Goal: Book appointment/travel/reservation

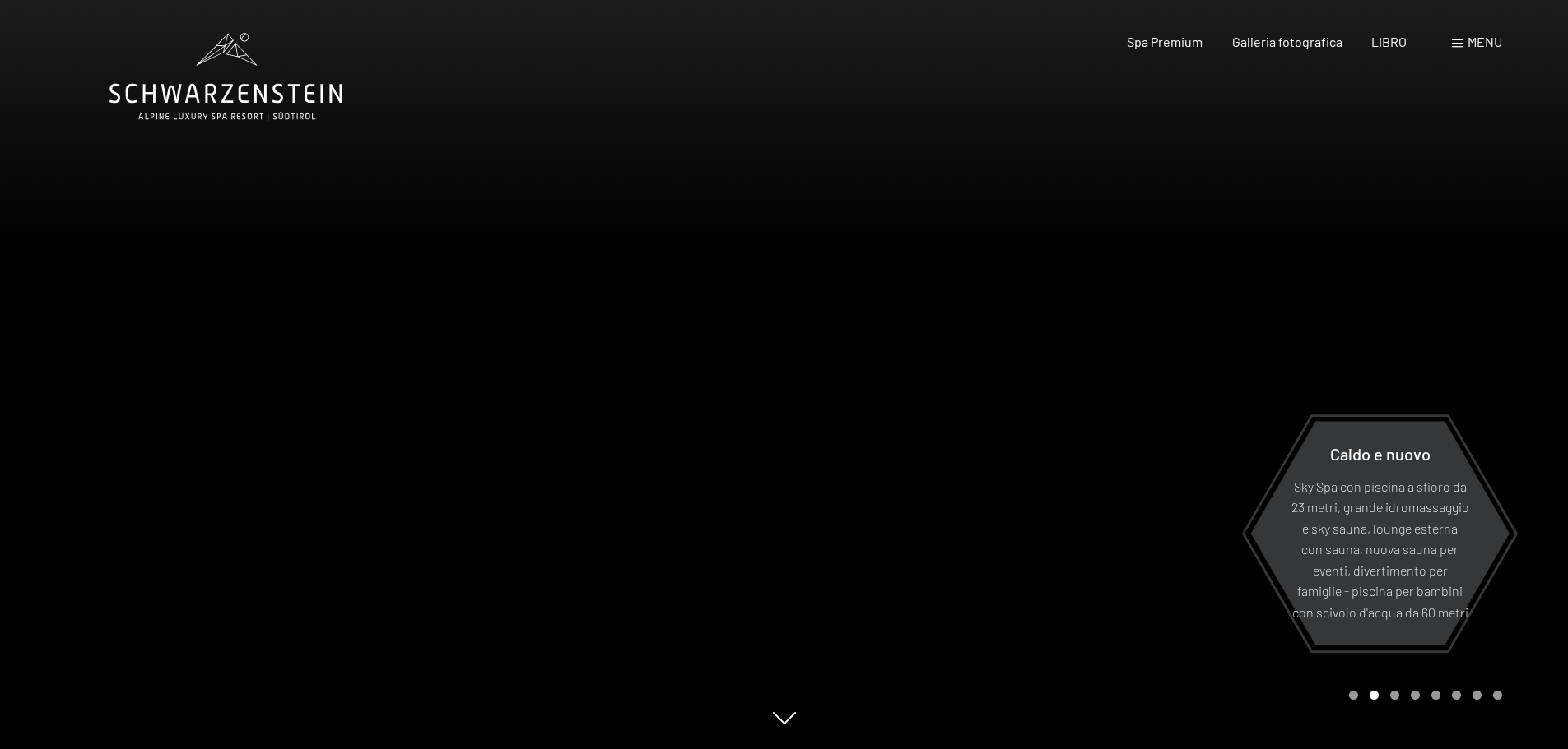
click at [1468, 50] on div "menu" at bounding box center [1478, 42] width 51 height 18
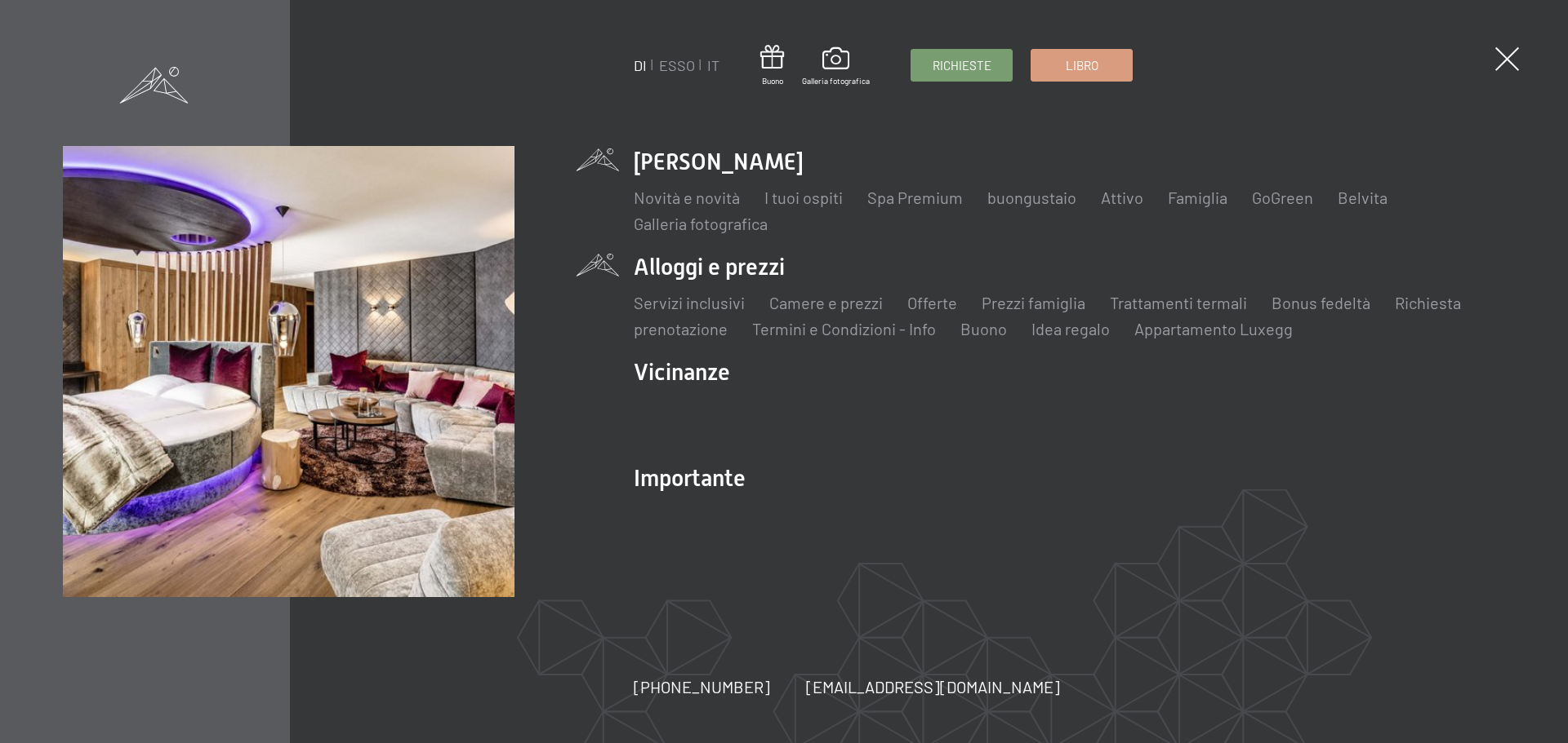
click at [708, 266] on li "Alloggi e prezzi Servizi inclusivi Camere e prezzi lista Offerte lista Prezzi f…" at bounding box center [1068, 296] width 871 height 89
click at [824, 303] on font "Camere e prezzi" at bounding box center [826, 303] width 114 height 19
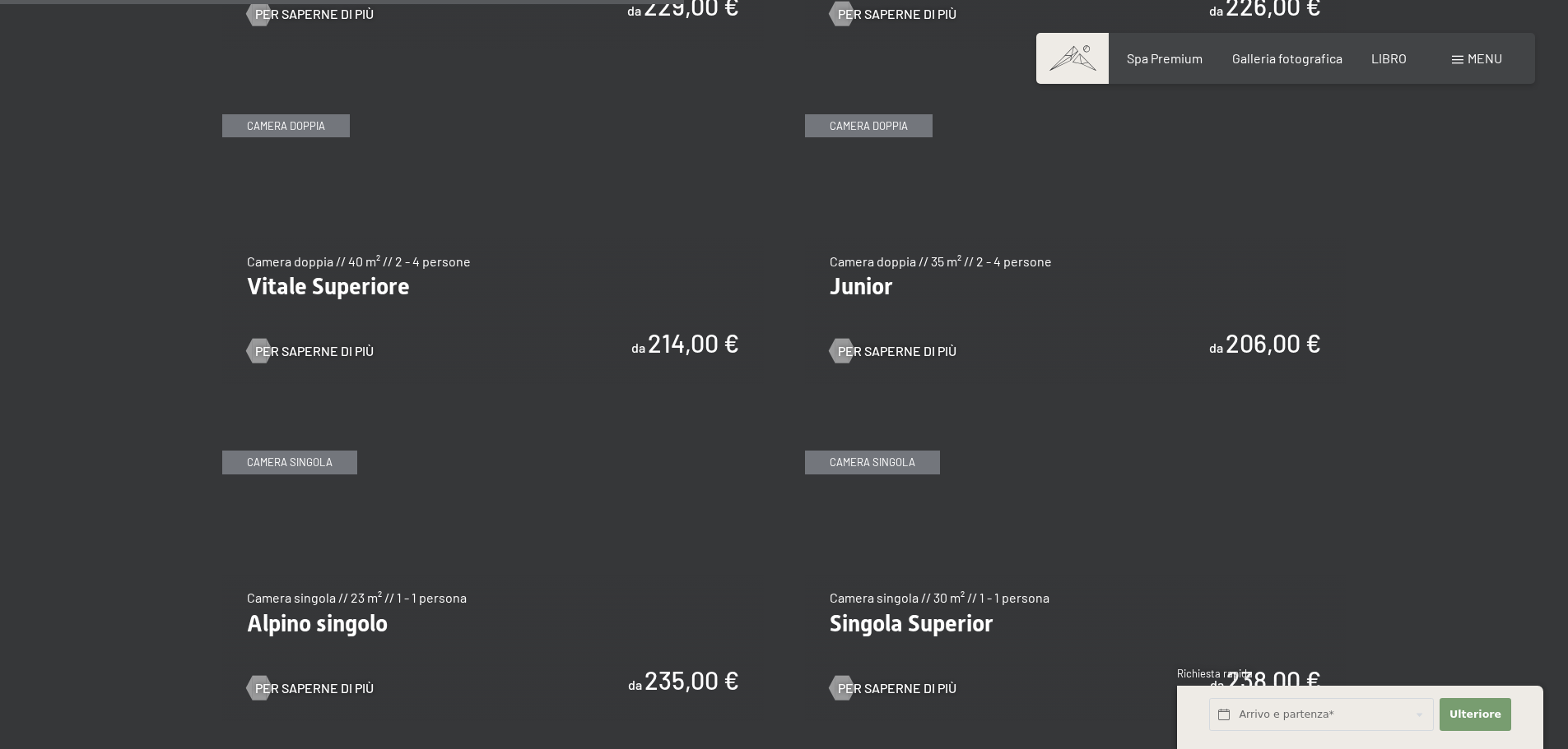
scroll to position [2303, 0]
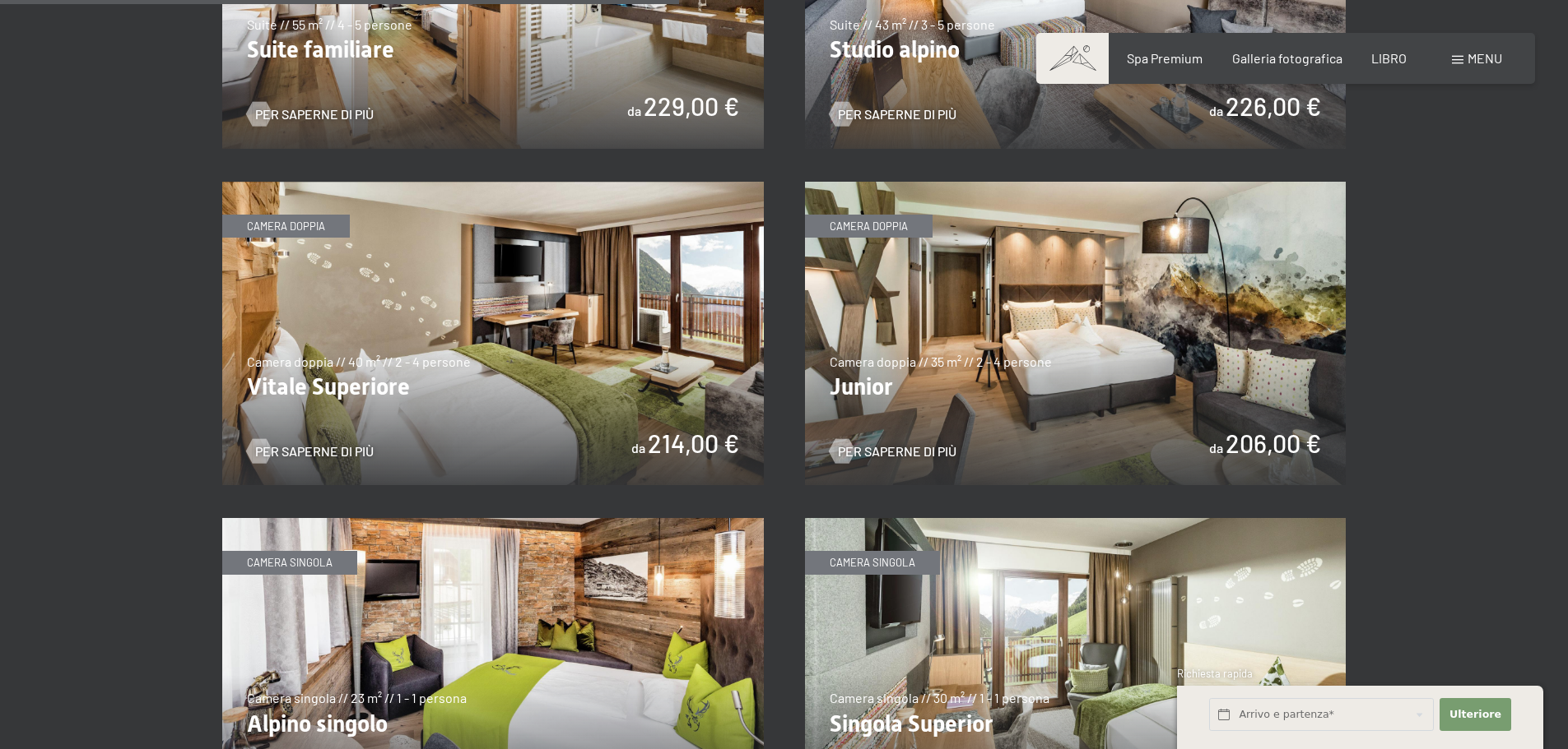
click at [1009, 293] on img at bounding box center [1075, 333] width 541 height 304
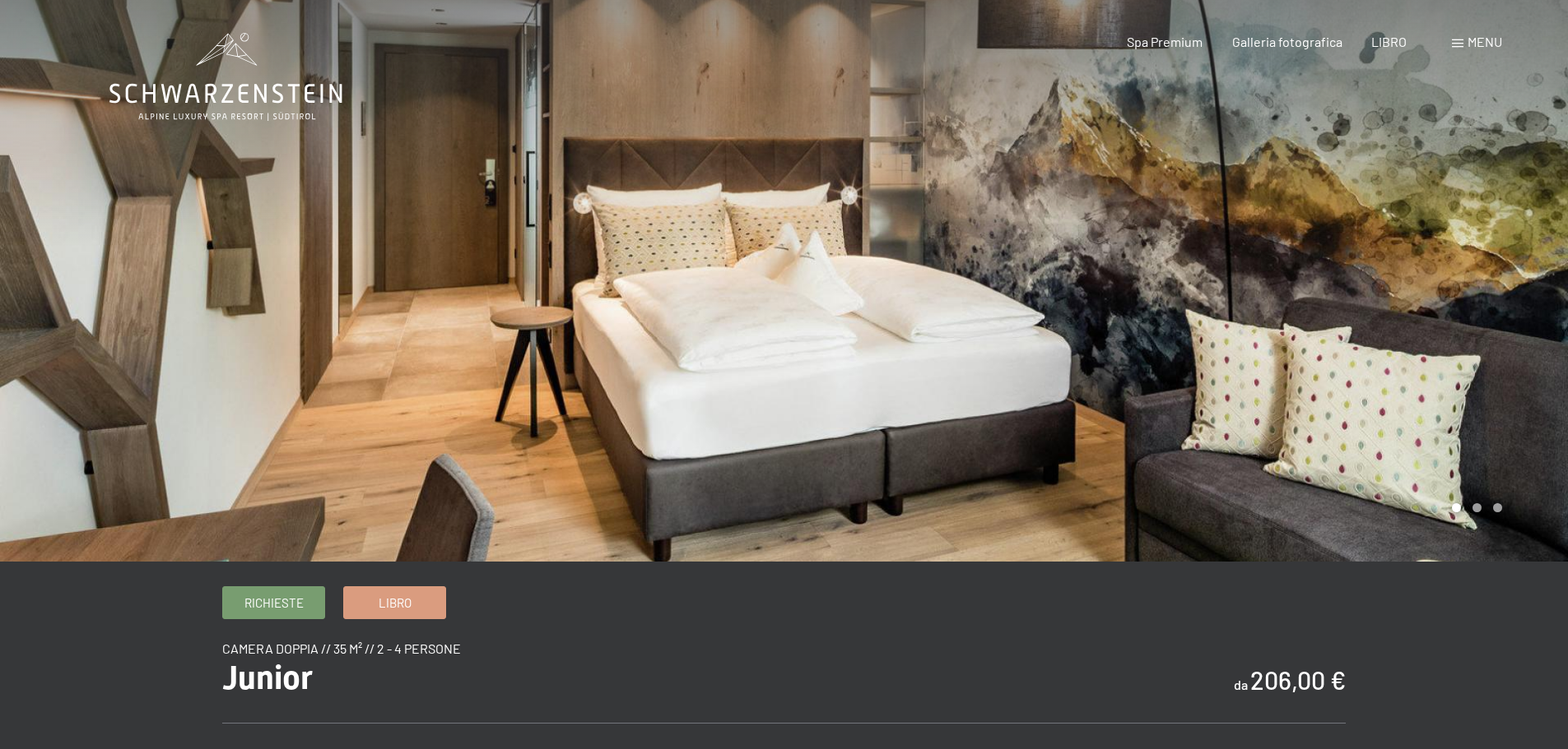
drag, startPoint x: 923, startPoint y: 354, endPoint x: 307, endPoint y: 275, distance: 621.0
click at [307, 562] on div at bounding box center [784, 562] width 1350 height 0
click at [594, 263] on div at bounding box center [392, 281] width 784 height 562
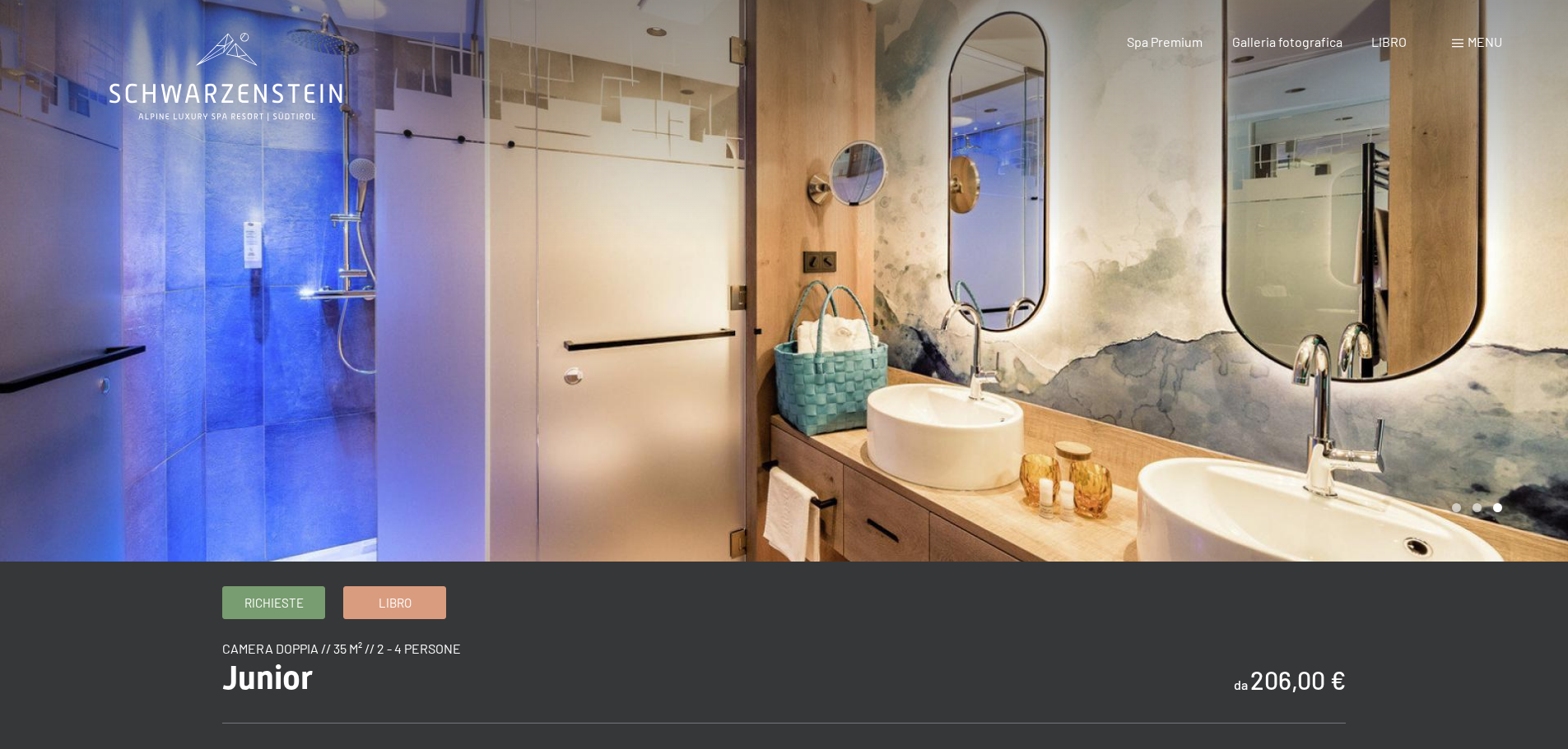
click at [594, 263] on div at bounding box center [392, 281] width 784 height 562
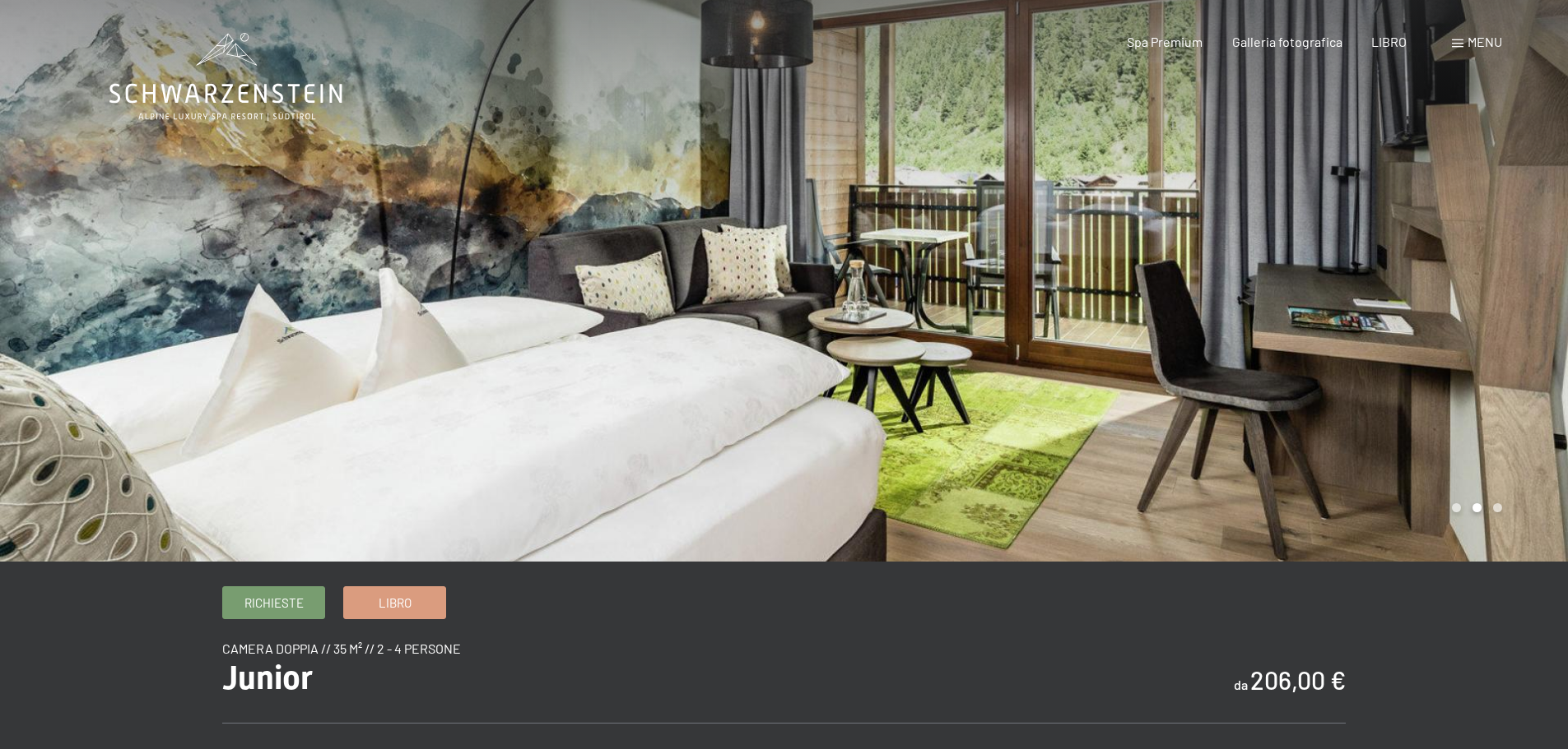
click at [594, 260] on div at bounding box center [392, 281] width 784 height 562
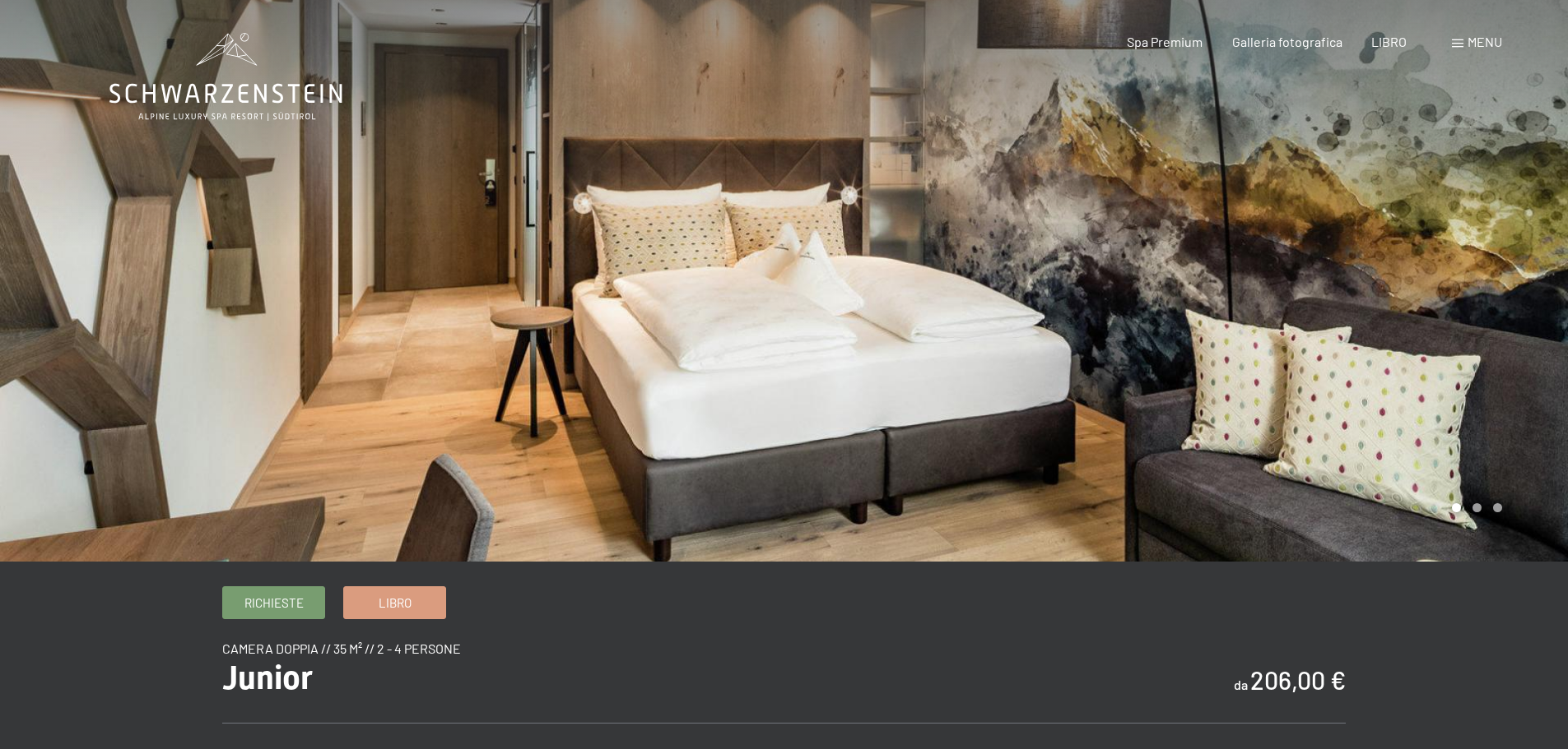
click at [594, 259] on div at bounding box center [392, 281] width 784 height 562
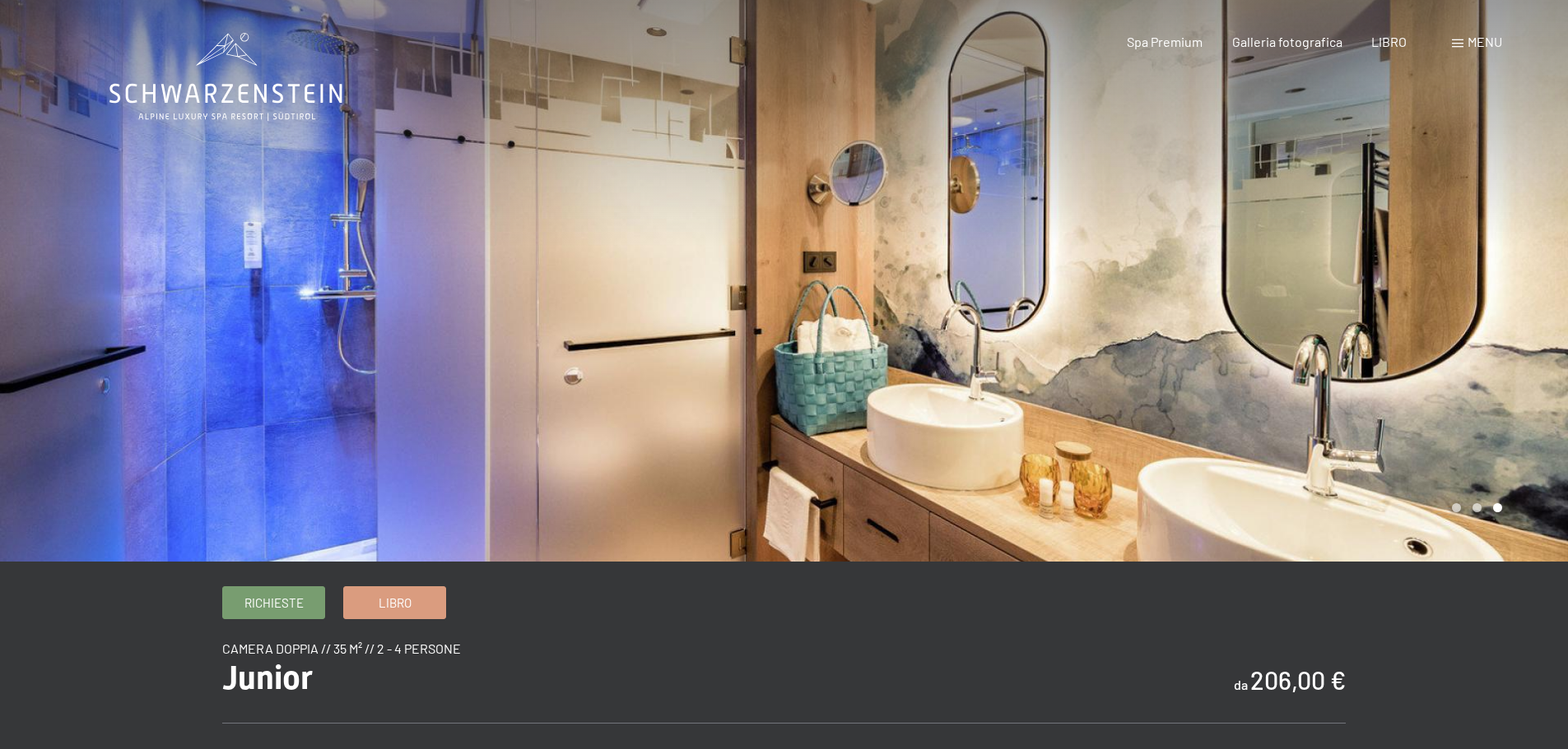
click at [595, 259] on div at bounding box center [392, 281] width 784 height 562
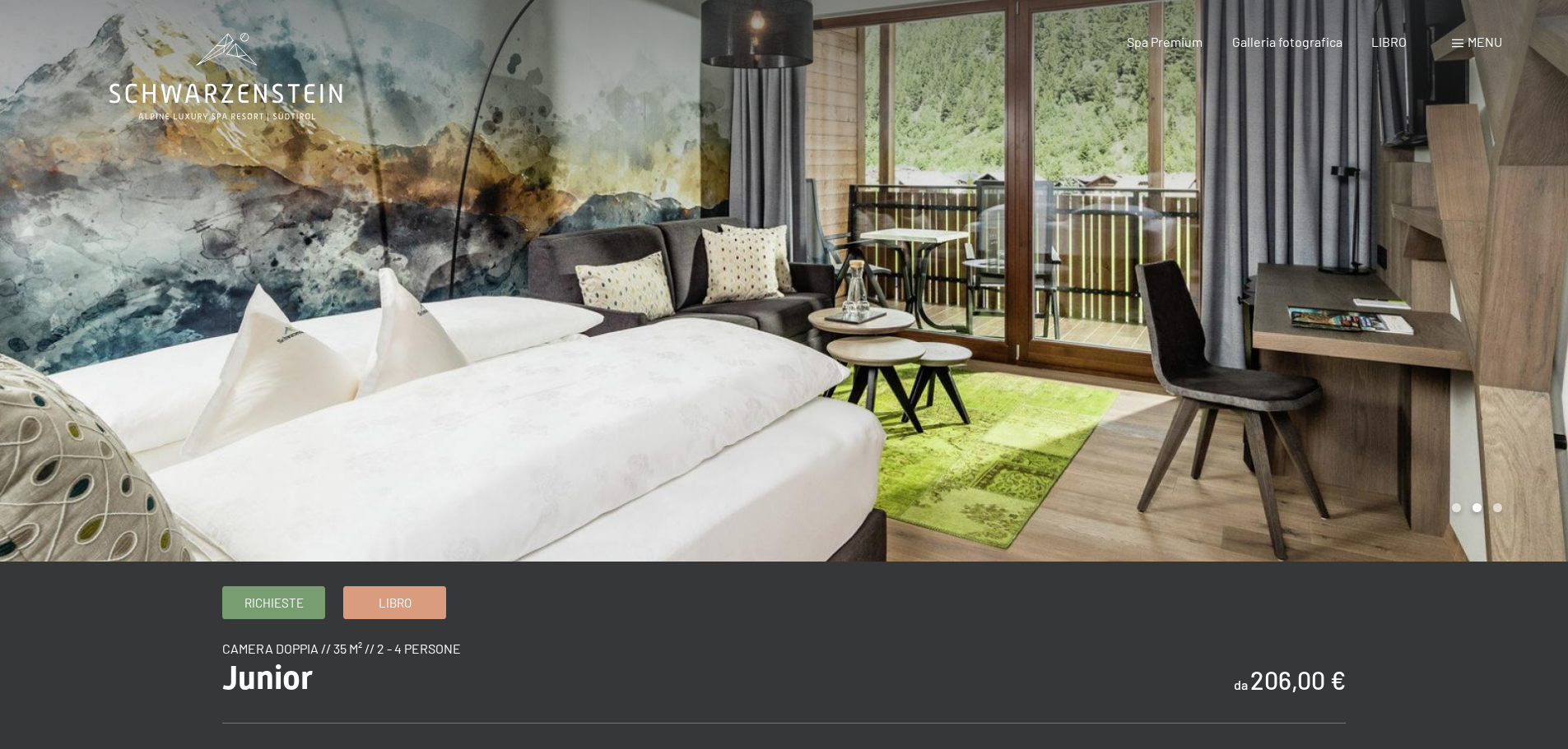
click at [595, 259] on div at bounding box center [392, 281] width 784 height 562
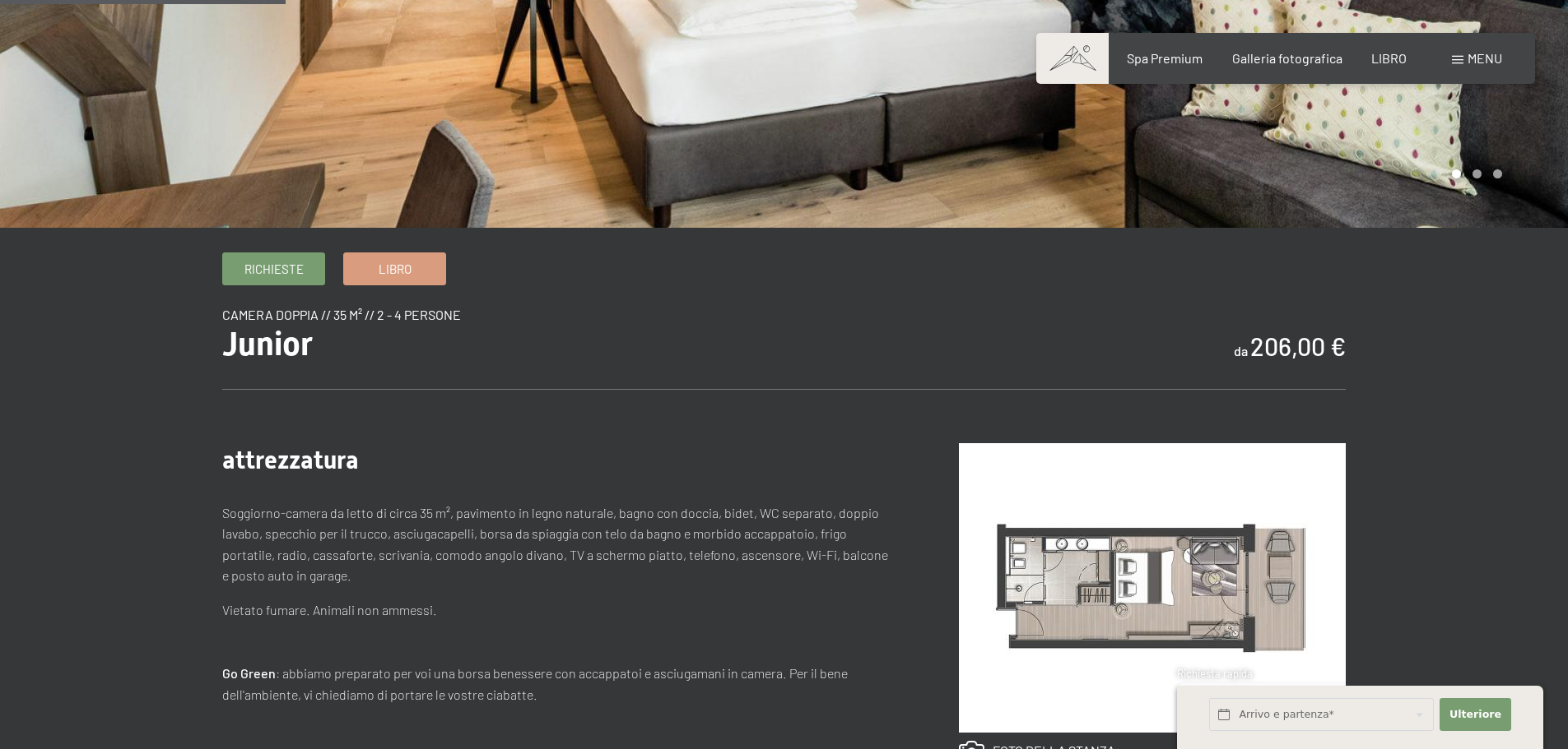
scroll to position [411, 0]
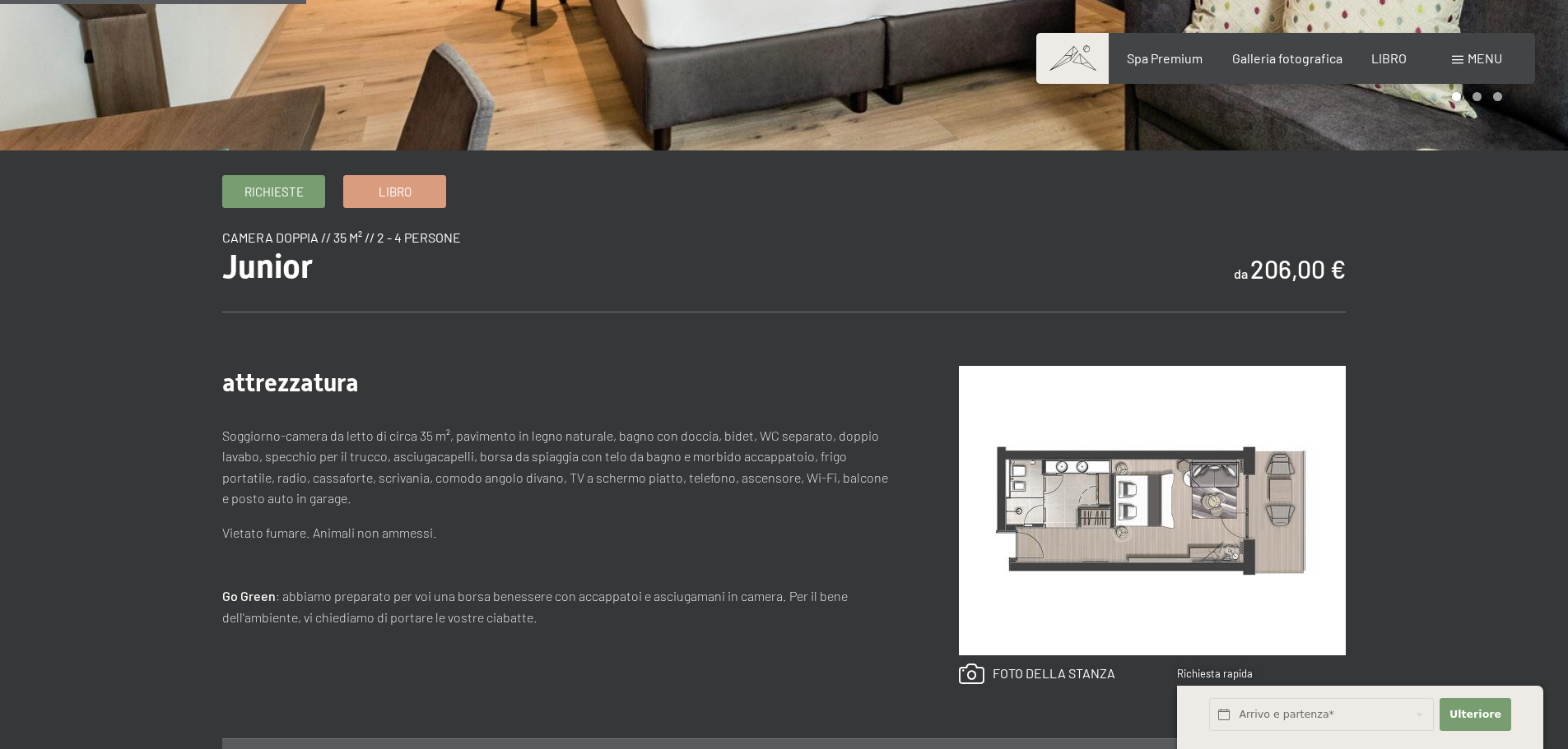
click at [1265, 261] on font "206,00 €" at bounding box center [1298, 269] width 95 height 29
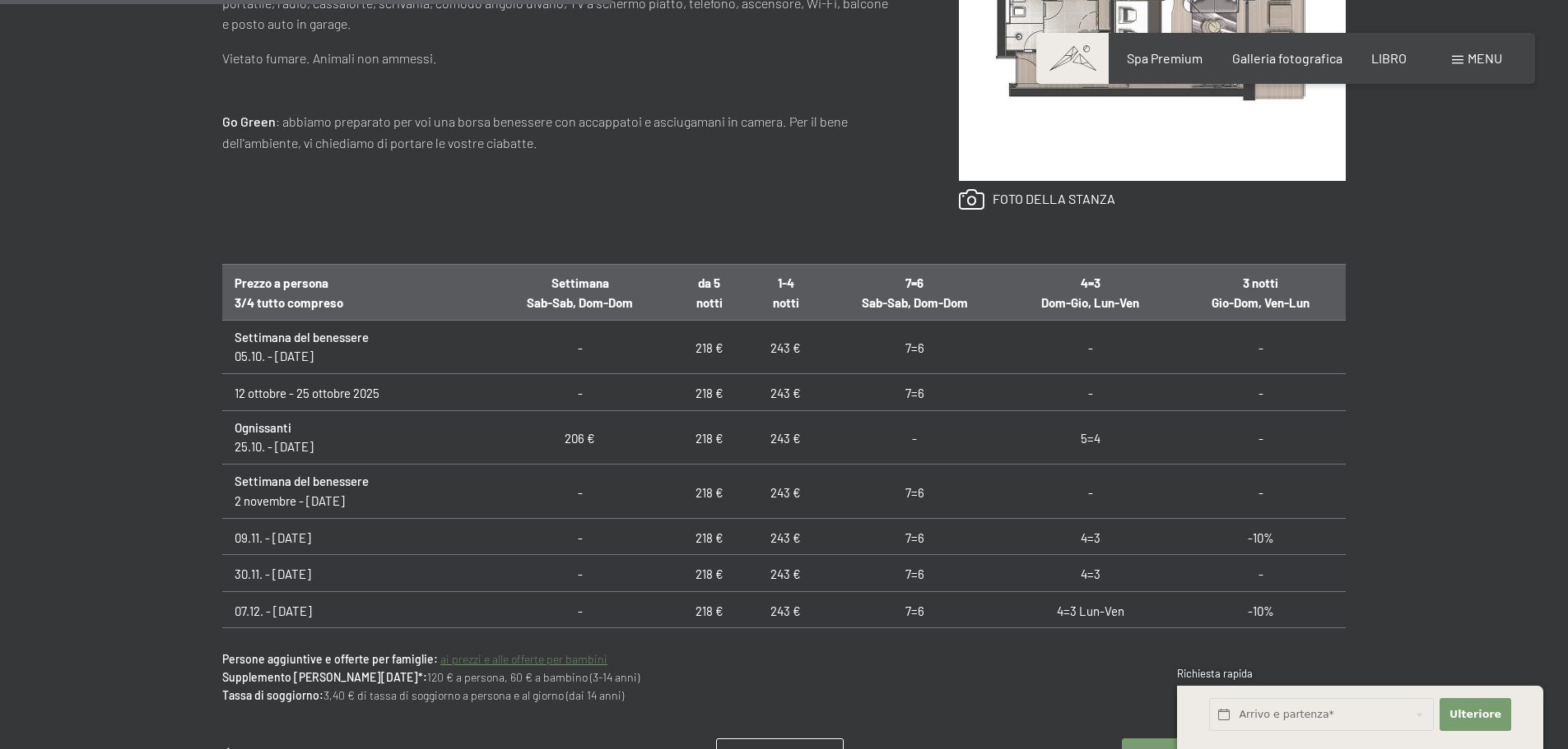
scroll to position [904, 0]
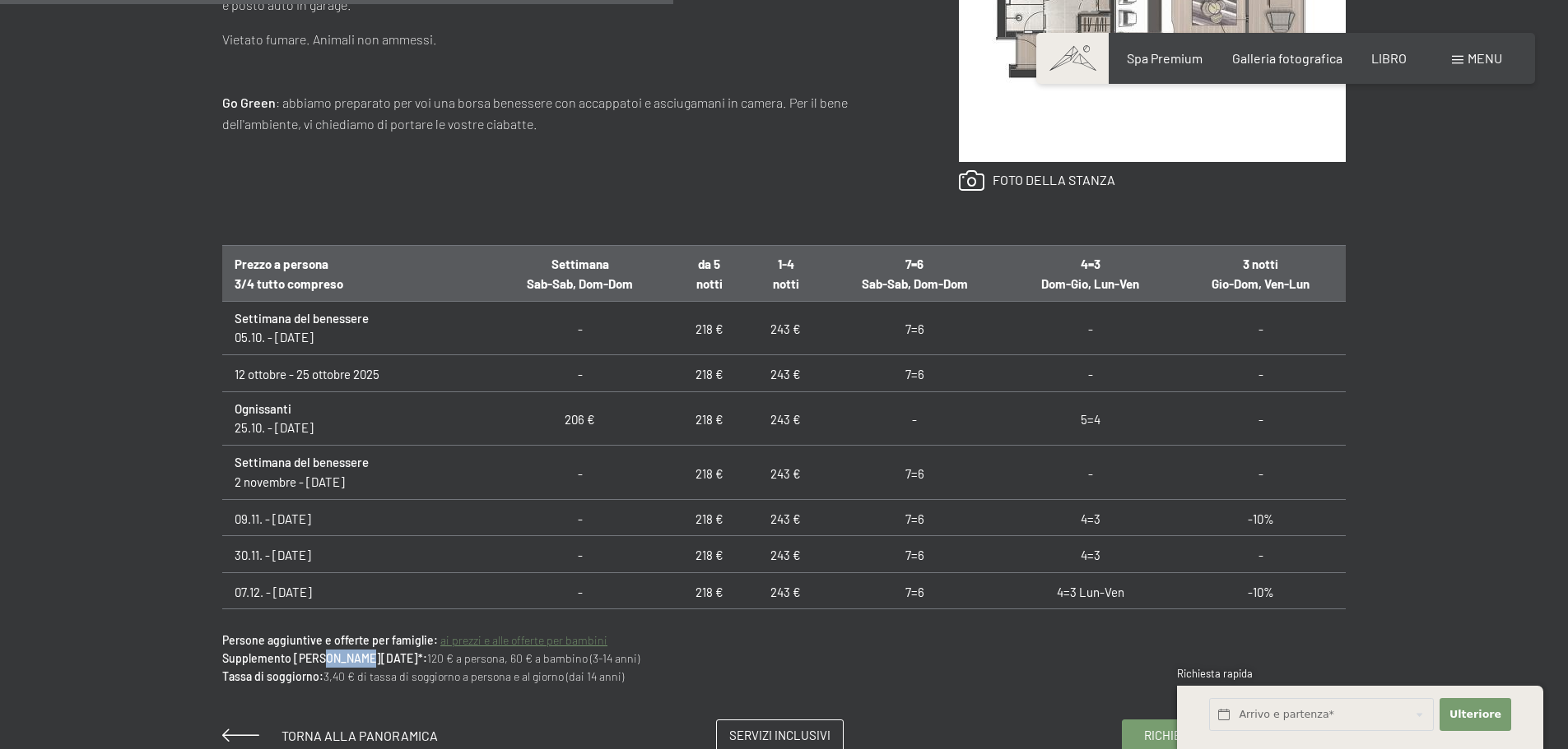
drag, startPoint x: 315, startPoint y: 661, endPoint x: 361, endPoint y: 661, distance: 46.0
click at [361, 661] on font "Supplemento di Capodanno*:" at bounding box center [325, 659] width 205 height 14
drag, startPoint x: 370, startPoint y: 660, endPoint x: 410, endPoint y: 657, distance: 40.1
click at [427, 657] on font "120 € a persona, 60 € a bambino (3-14 anni)" at bounding box center [533, 659] width 212 height 14
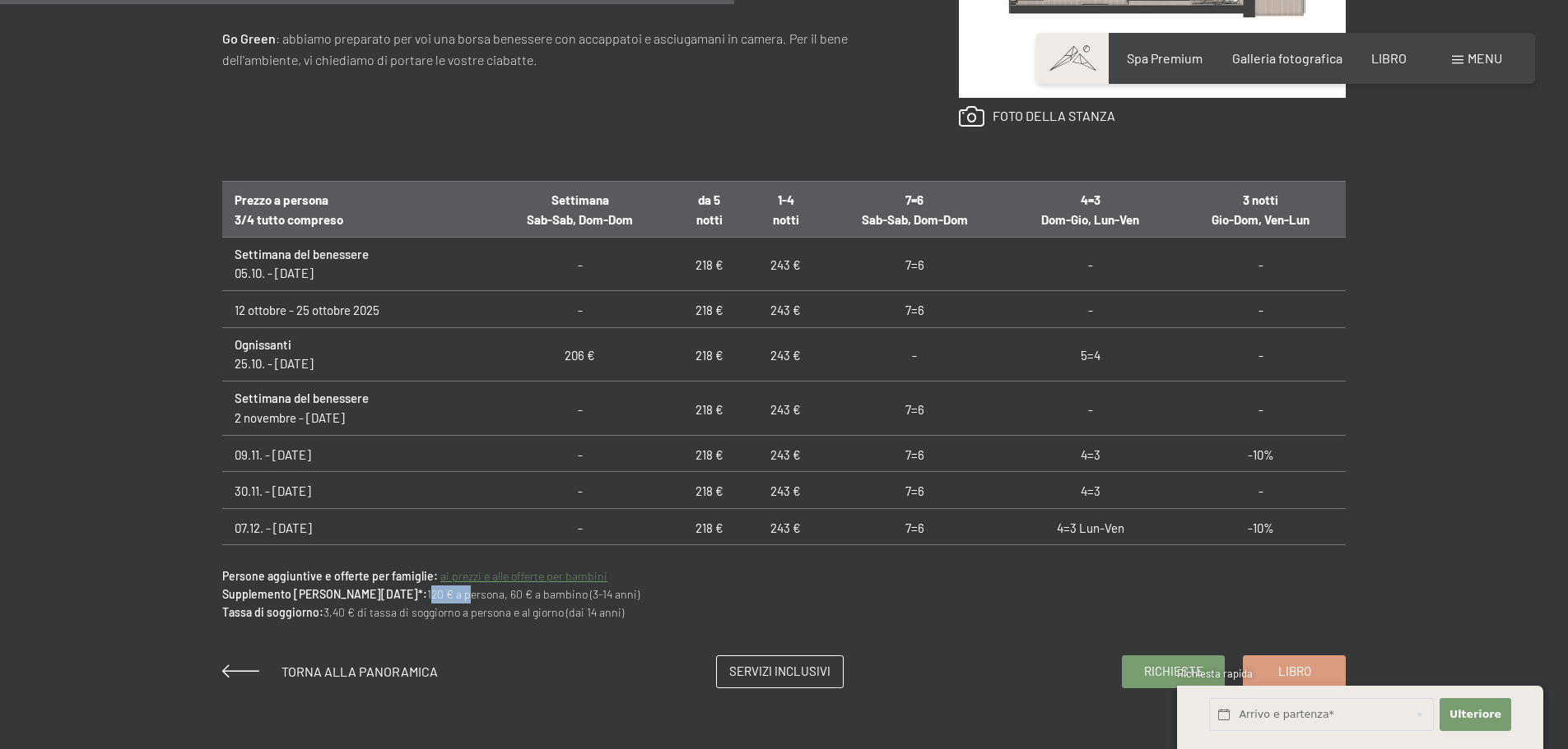
scroll to position [987, 0]
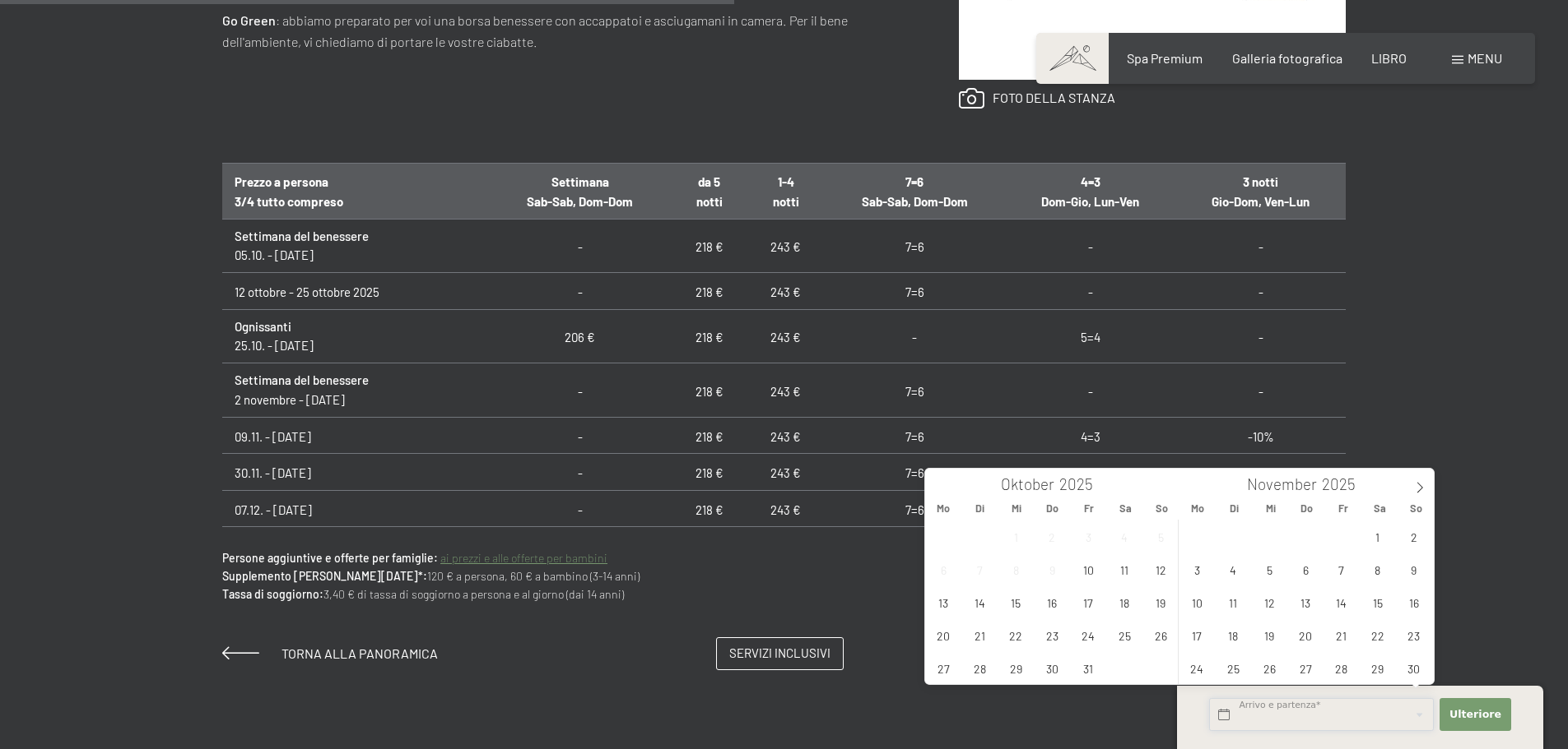
click at [1322, 710] on input "text" at bounding box center [1321, 715] width 225 height 34
click at [1124, 644] on span "25" at bounding box center [1125, 635] width 32 height 32
click at [1088, 642] on span "24" at bounding box center [1088, 635] width 32 height 32
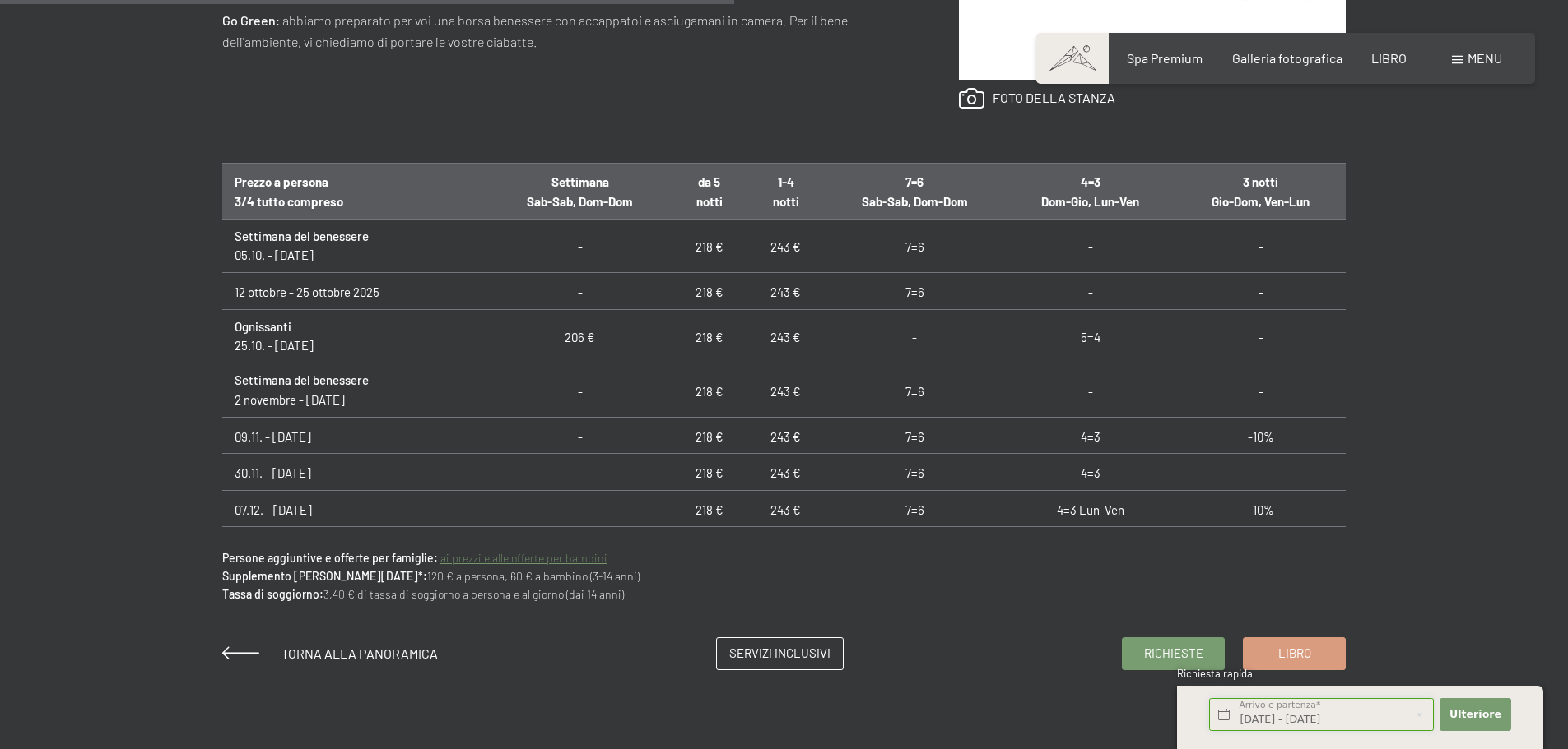
click at [1362, 722] on input "Fr. 24.10.2025 - Sa. 25.10.2025" at bounding box center [1321, 715] width 225 height 34
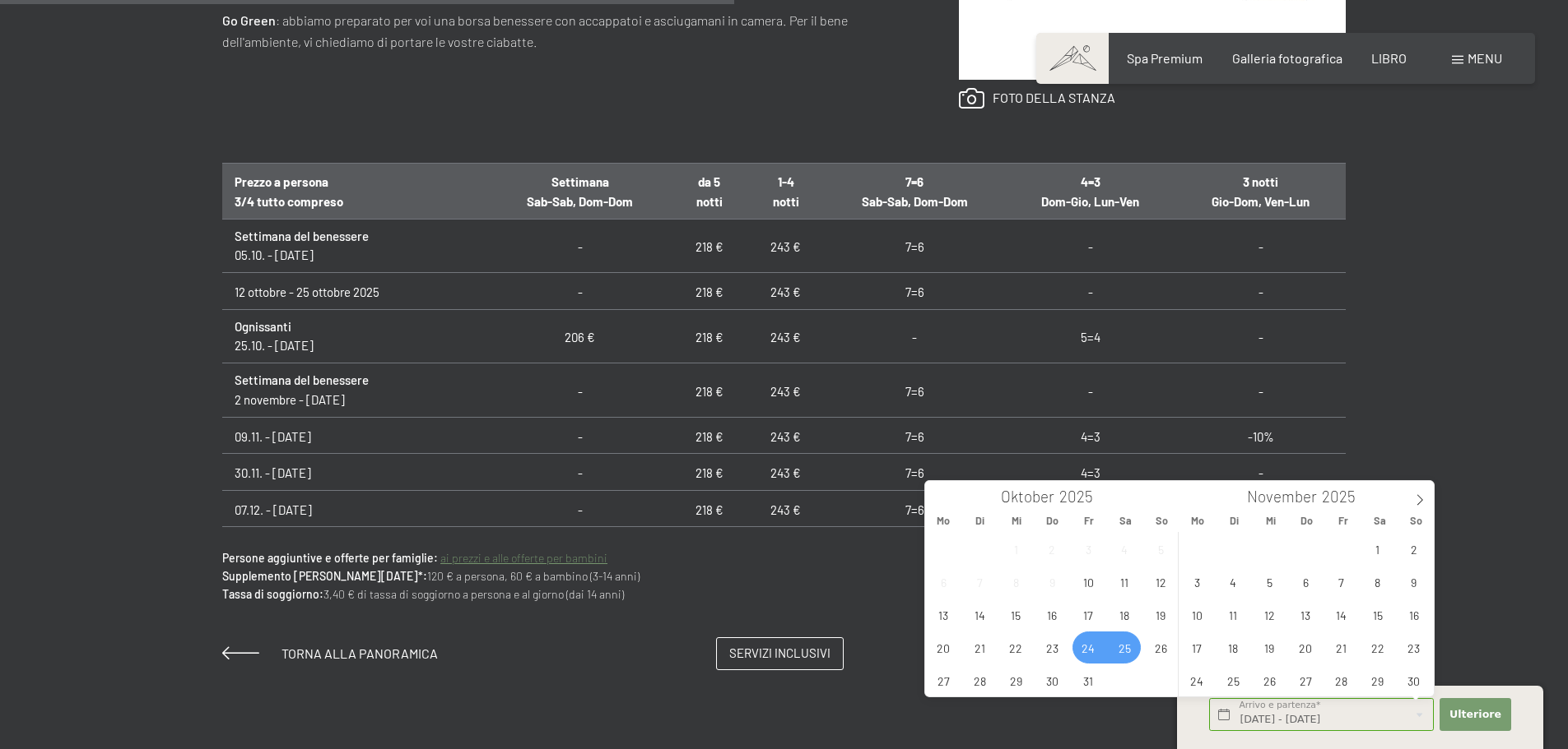
click at [1093, 647] on span "24" at bounding box center [1088, 647] width 32 height 32
click at [1162, 646] on span "26" at bounding box center [1161, 647] width 32 height 32
type input "Fr. 24.10.2025 - So. 26.10.2025"
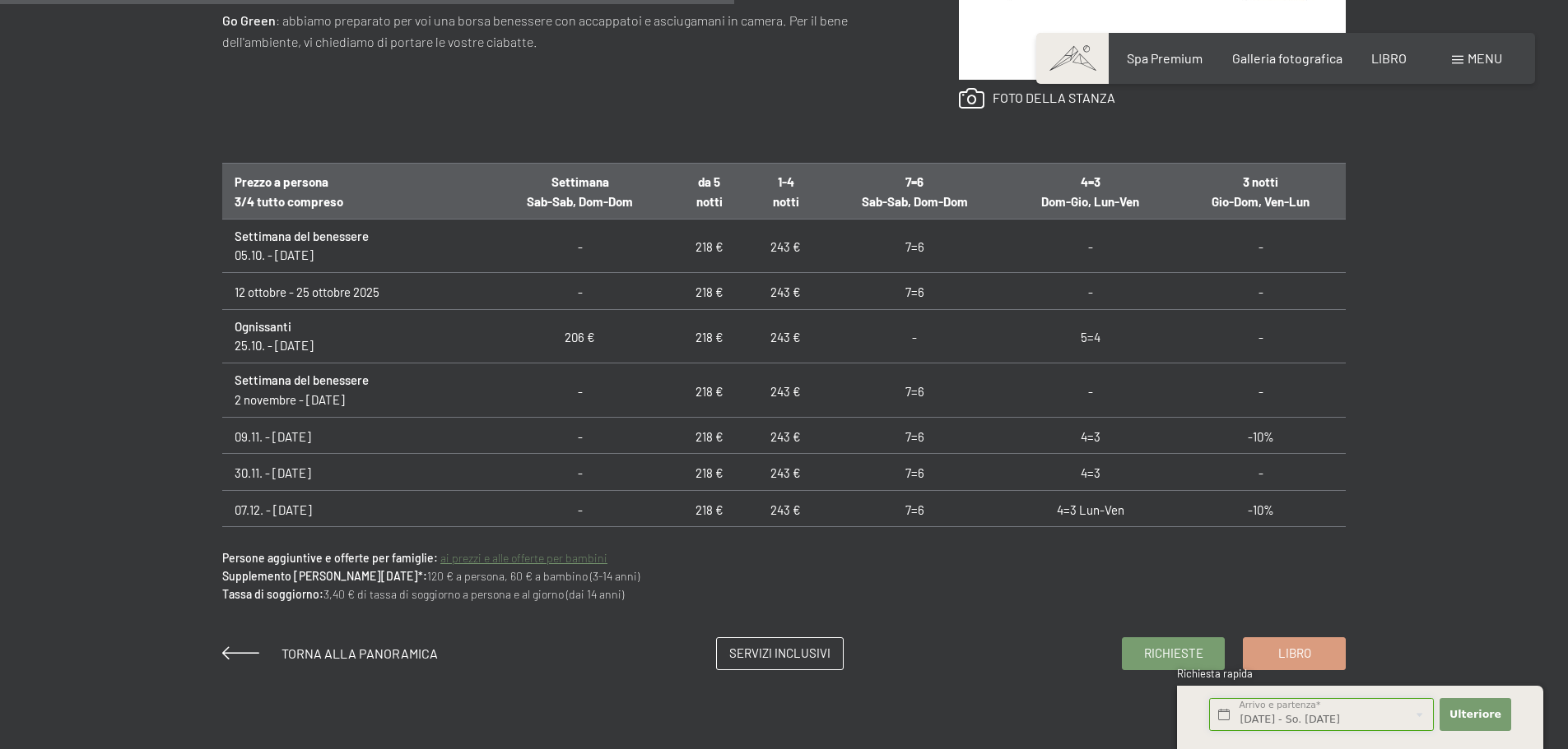
click at [1331, 714] on input "Fr. 24.10.2025 - So. 26.10.2025" at bounding box center [1321, 715] width 225 height 34
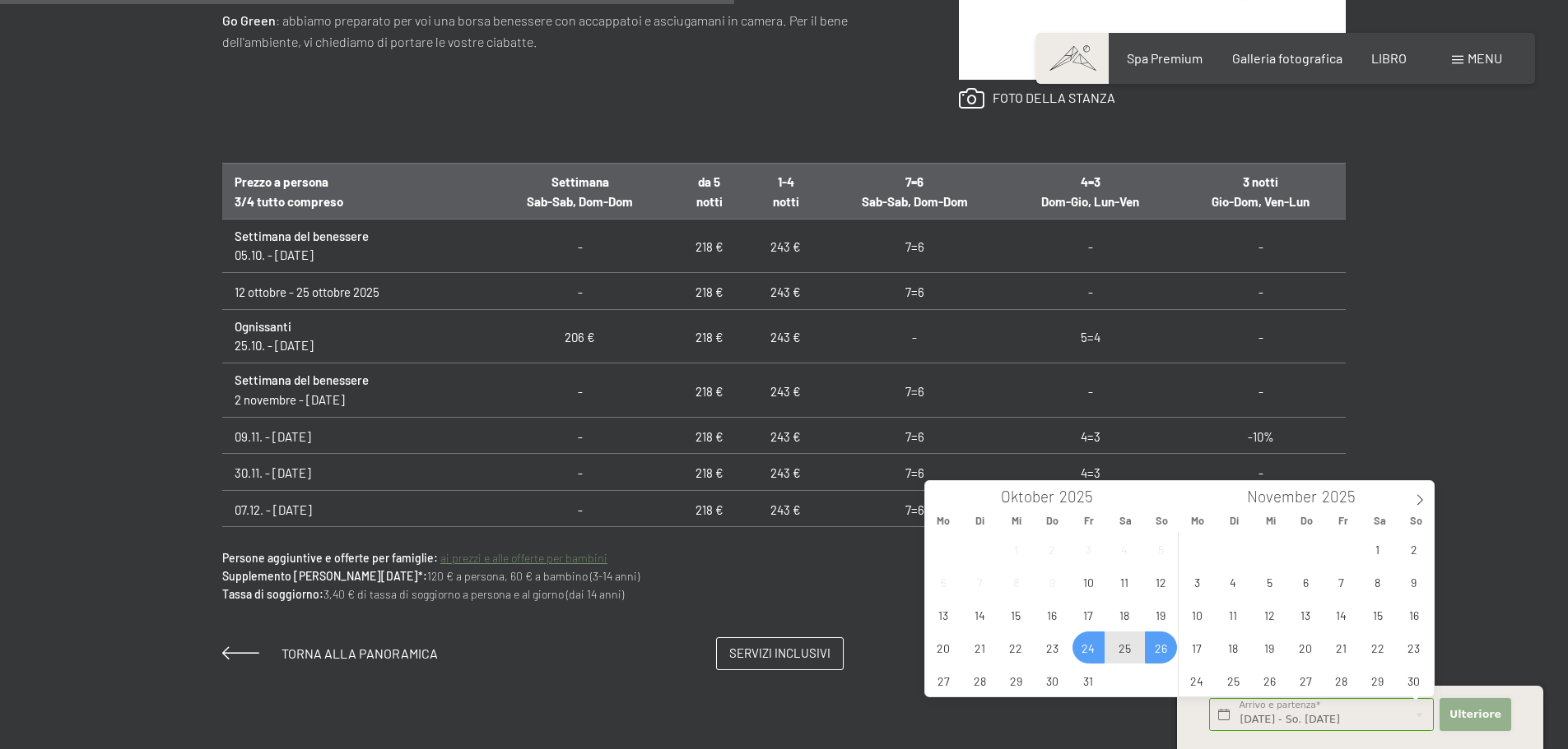
click at [1480, 716] on font "Ulteriore" at bounding box center [1475, 714] width 52 height 13
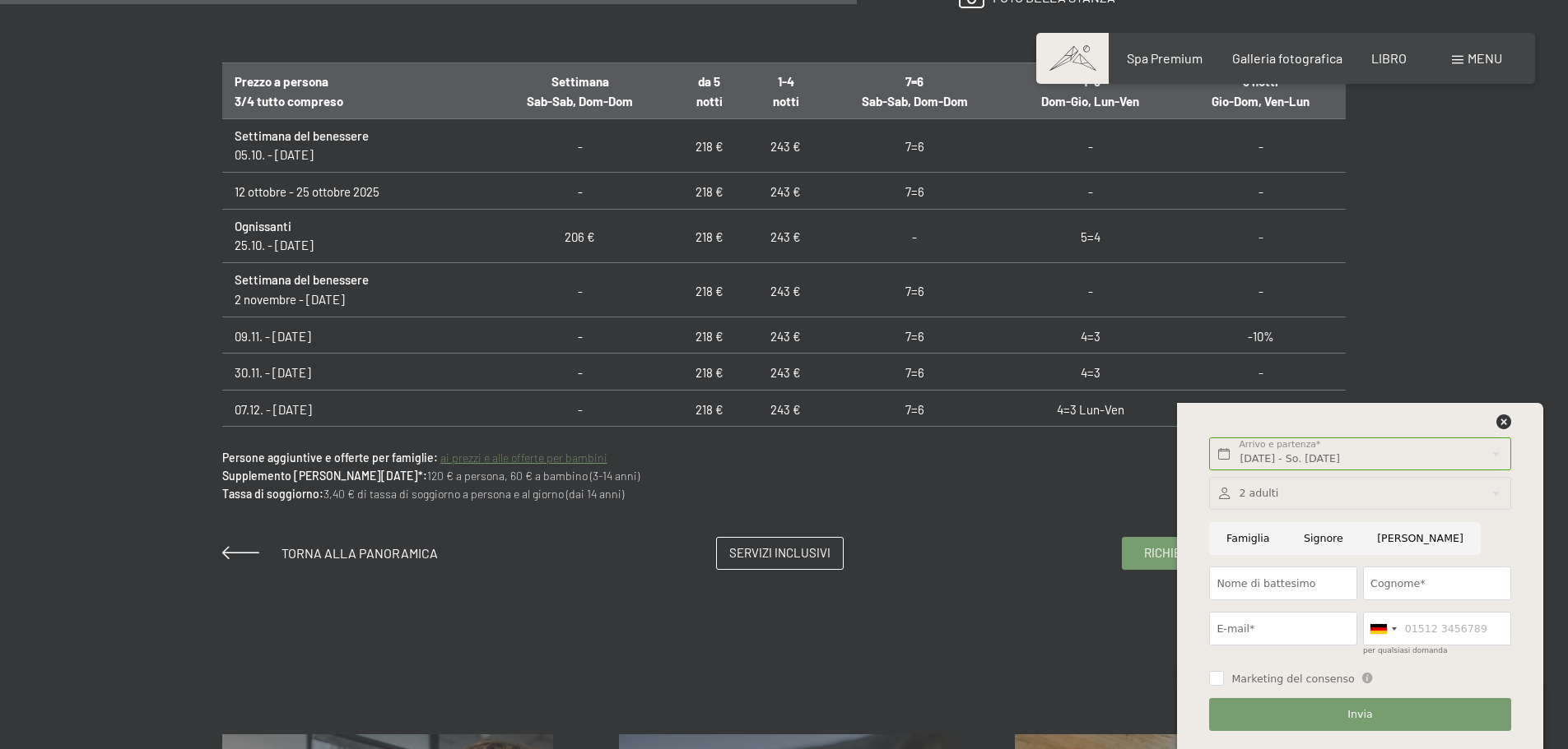
scroll to position [1151, 0]
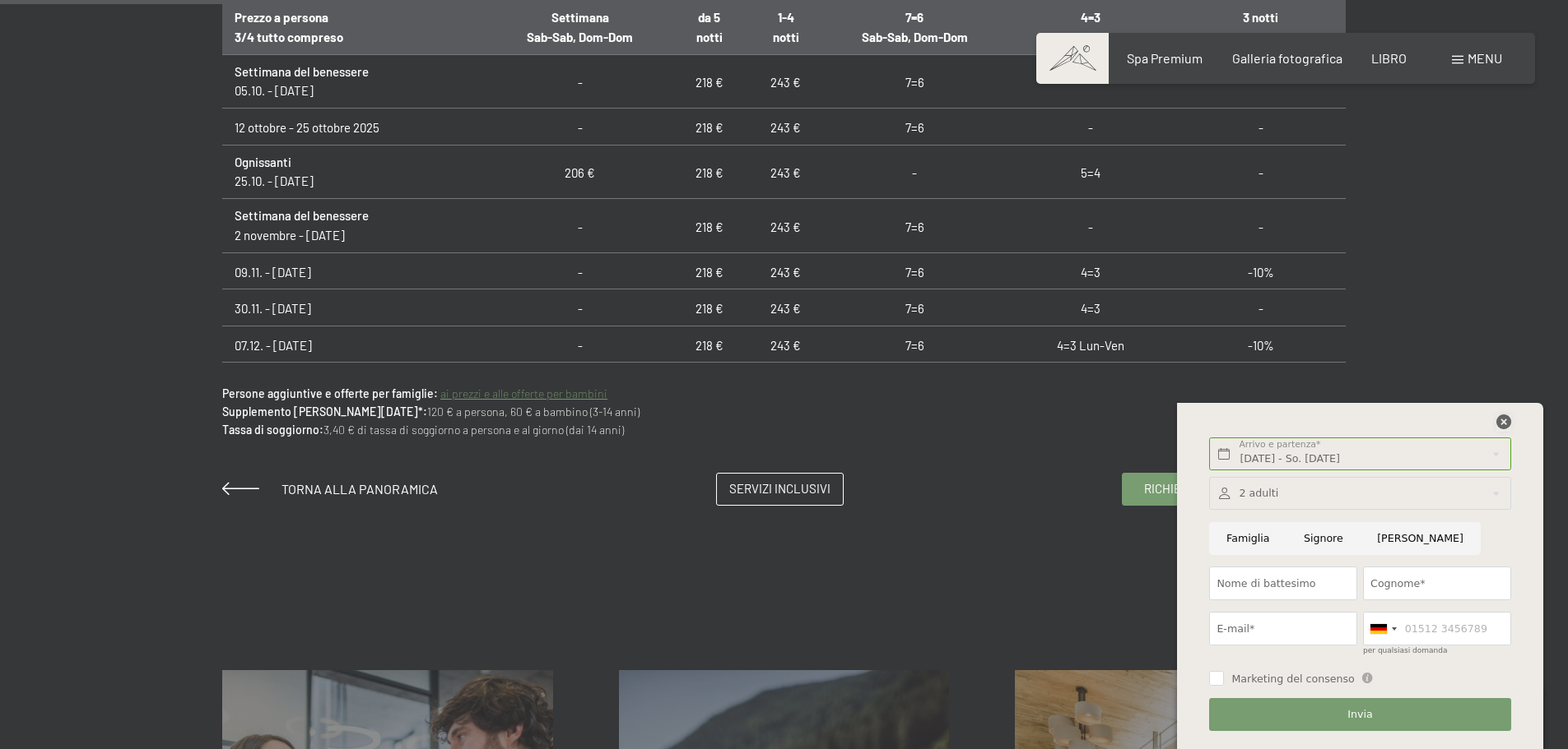
click at [1503, 420] on icon at bounding box center [1503, 422] width 15 height 15
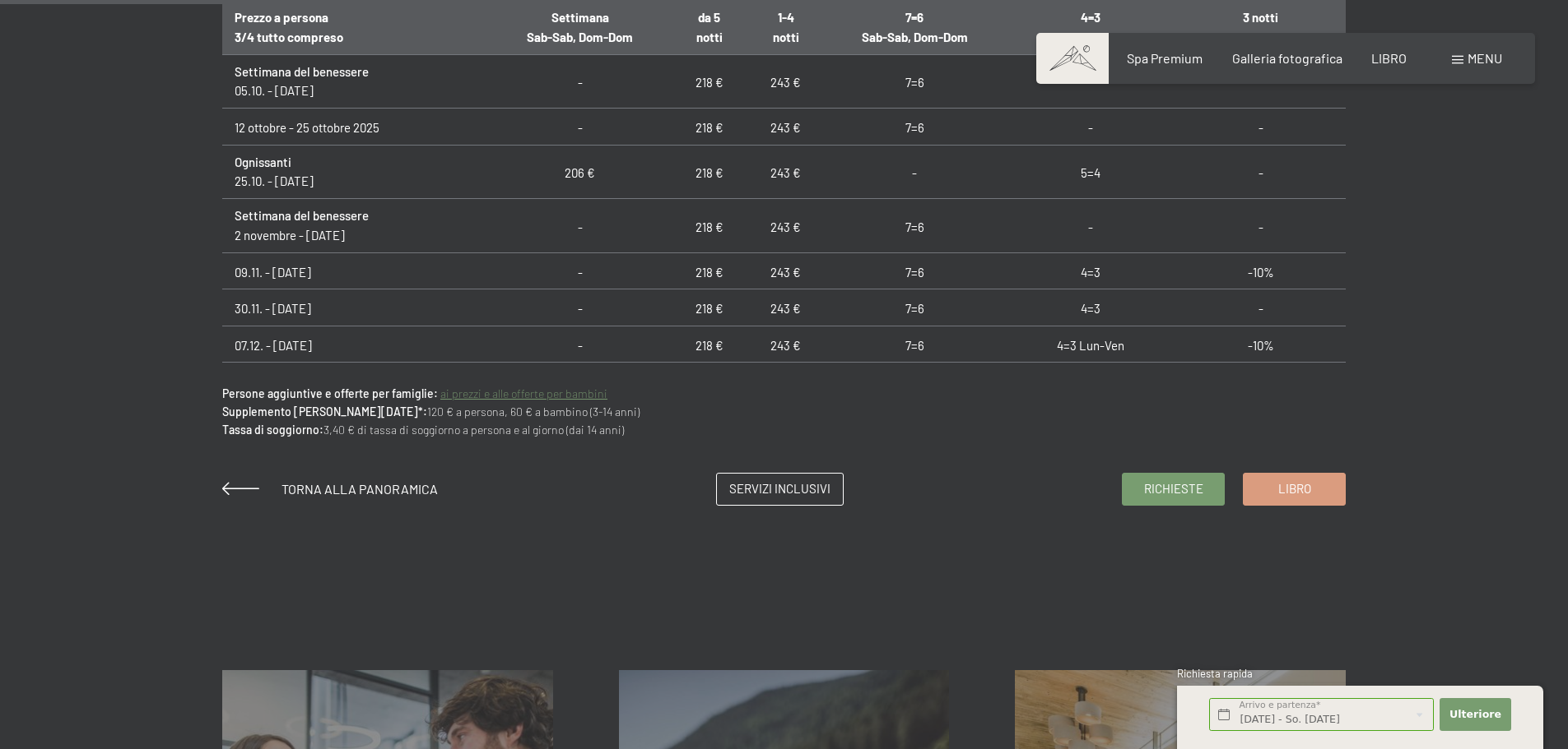
scroll to position [904, 0]
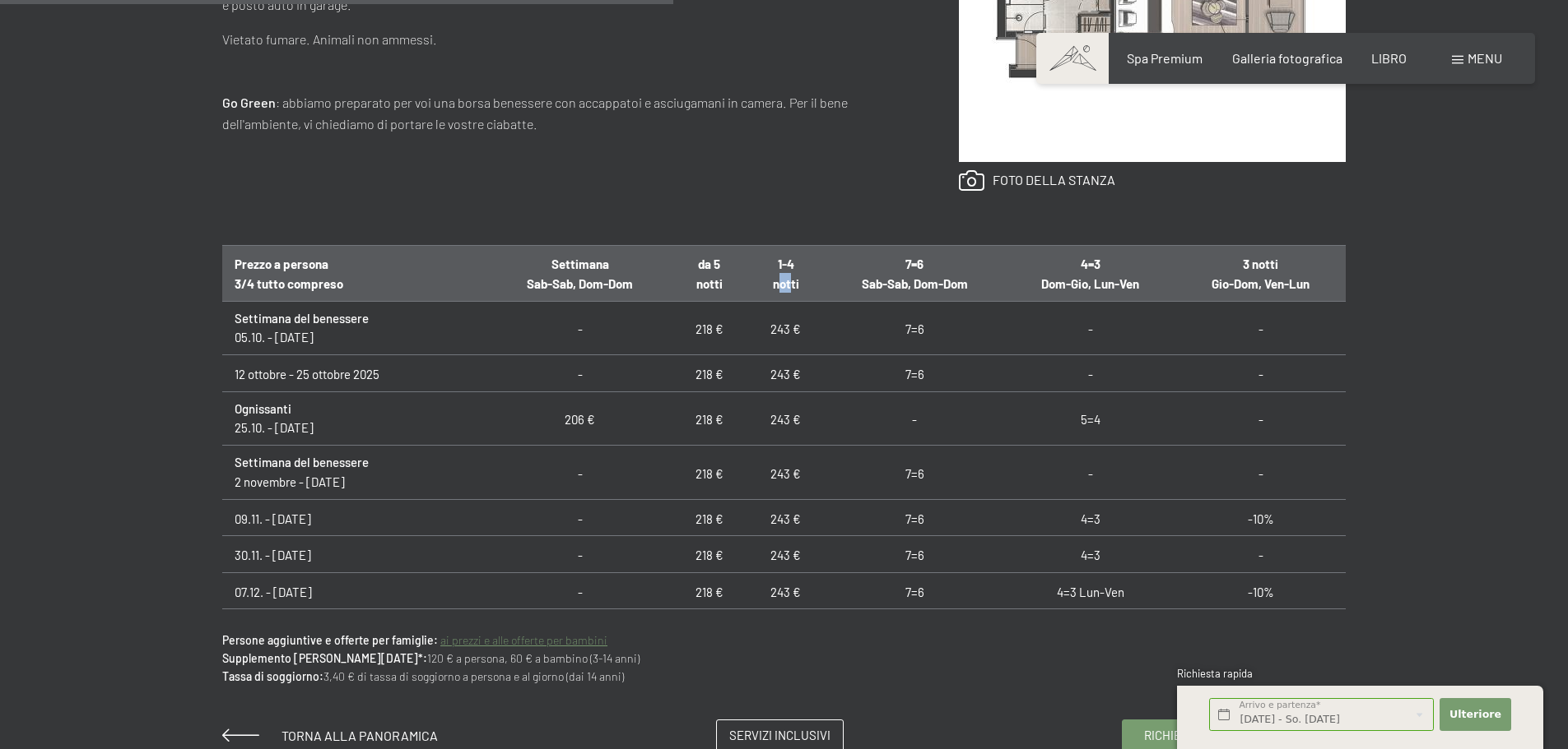
drag, startPoint x: 776, startPoint y: 282, endPoint x: 784, endPoint y: 280, distance: 8.2
click at [784, 280] on font "notti" at bounding box center [785, 284] width 26 height 15
drag, startPoint x: 239, startPoint y: 263, endPoint x: 332, endPoint y: 289, distance: 96.6
click at [319, 282] on th "Prezzo a persona 3/4 tutto compreso" at bounding box center [356, 273] width 267 height 56
